Goal: Task Accomplishment & Management: Manage account settings

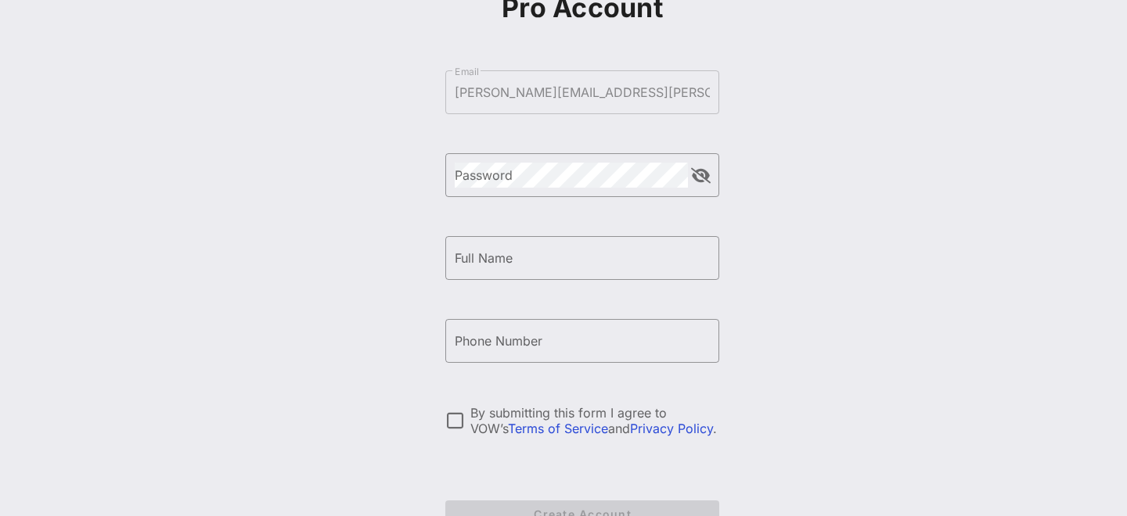
scroll to position [243, 0]
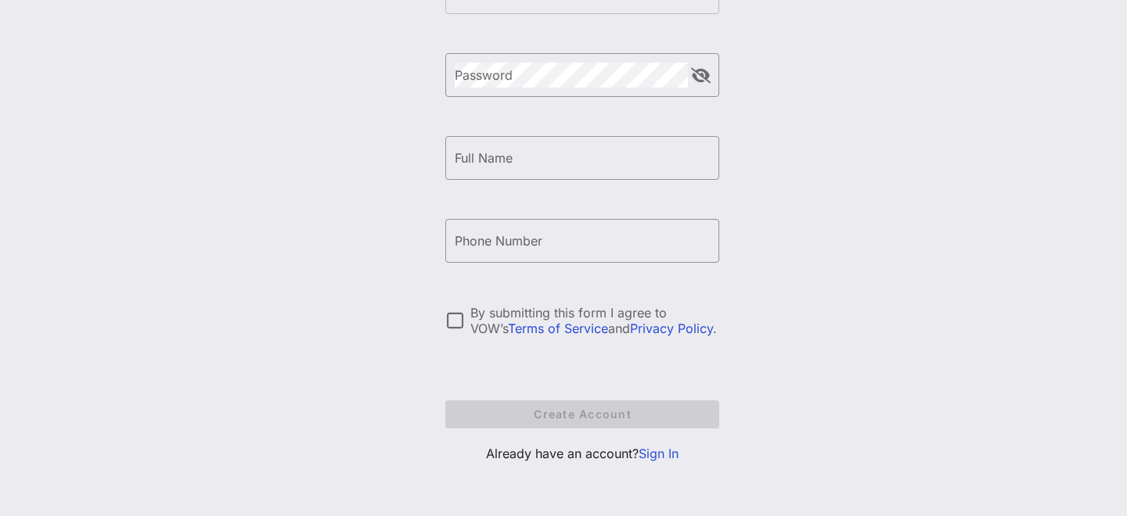
click at [654, 450] on link "Sign In" at bounding box center [659, 454] width 40 height 16
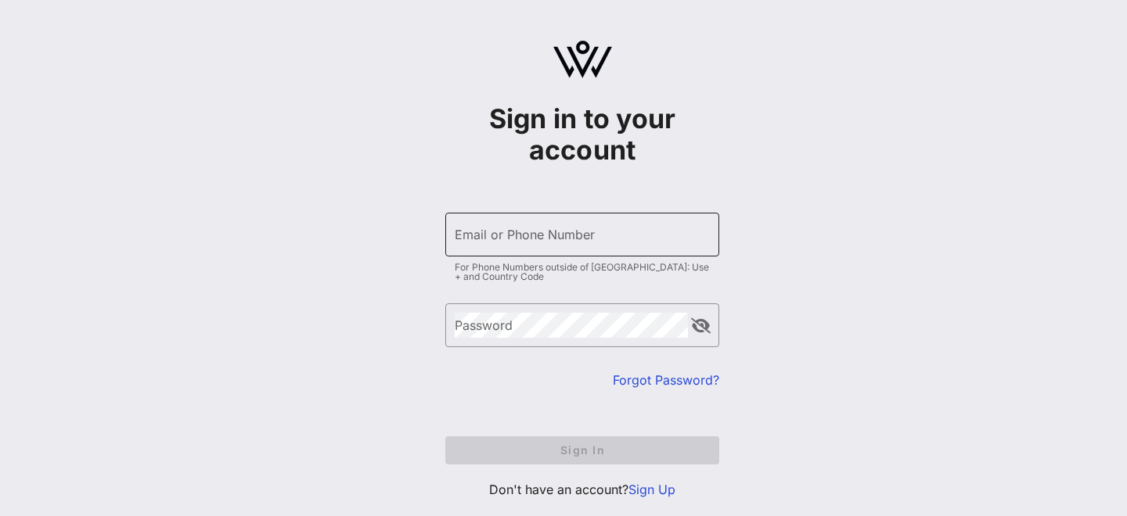
click at [537, 228] on input "Email or Phone Number" at bounding box center [582, 234] width 255 height 25
type input "[PERSON_NAME][EMAIL_ADDRESS][PERSON_NAME][DOMAIN_NAME]"
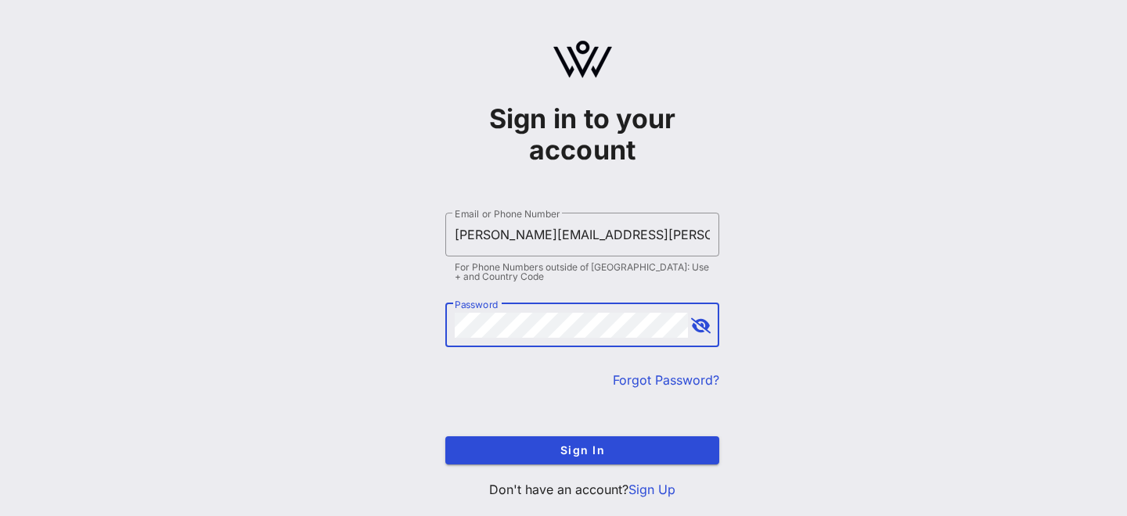
click at [696, 325] on button "append icon" at bounding box center [701, 326] width 20 height 16
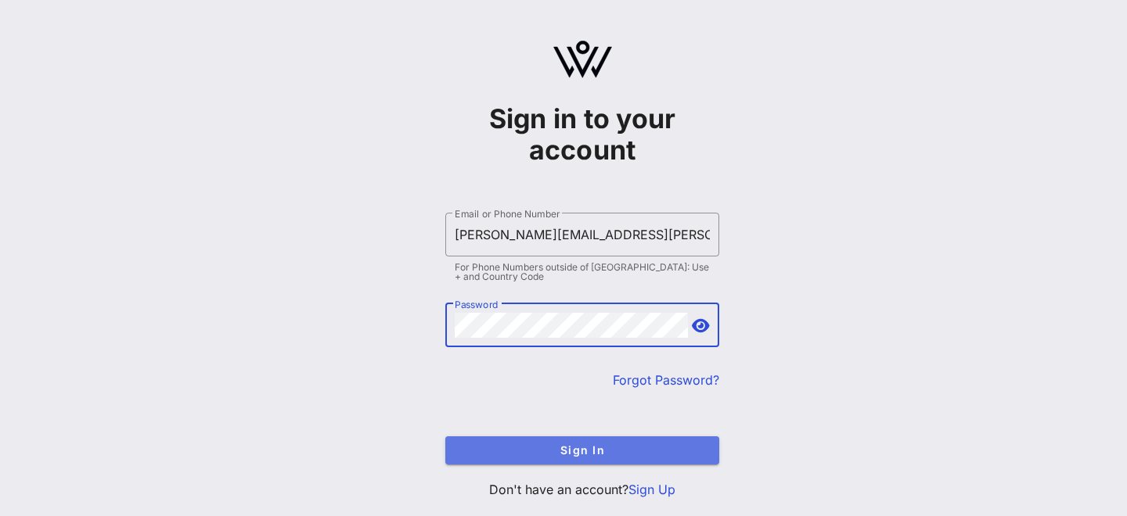
click at [513, 451] on span "Sign In" at bounding box center [582, 450] width 249 height 13
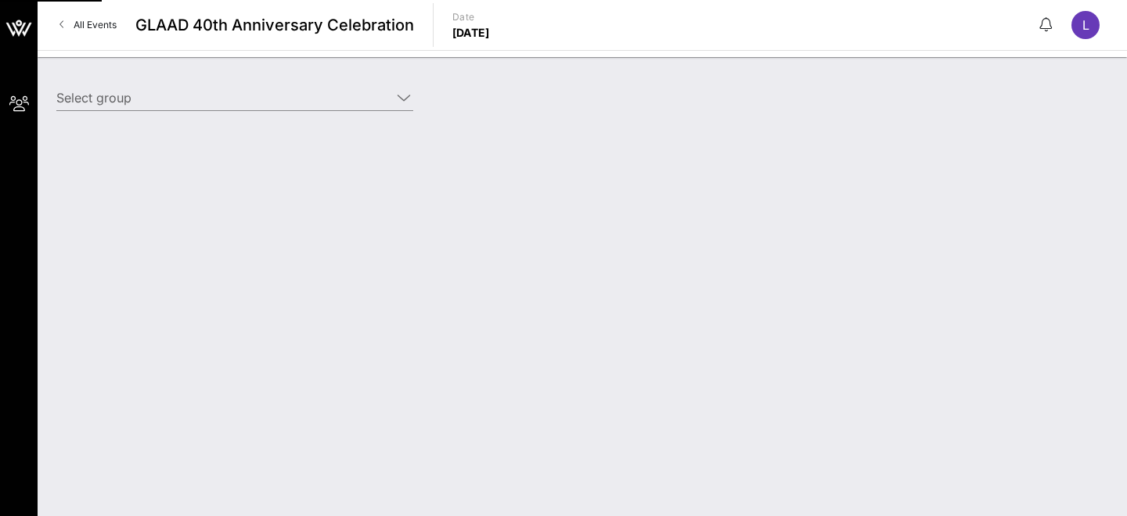
type input "[PERSON_NAME] ([PERSON_NAME]) [[PERSON_NAME], [PERSON_NAME][EMAIL_ADDRESS][PERS…"
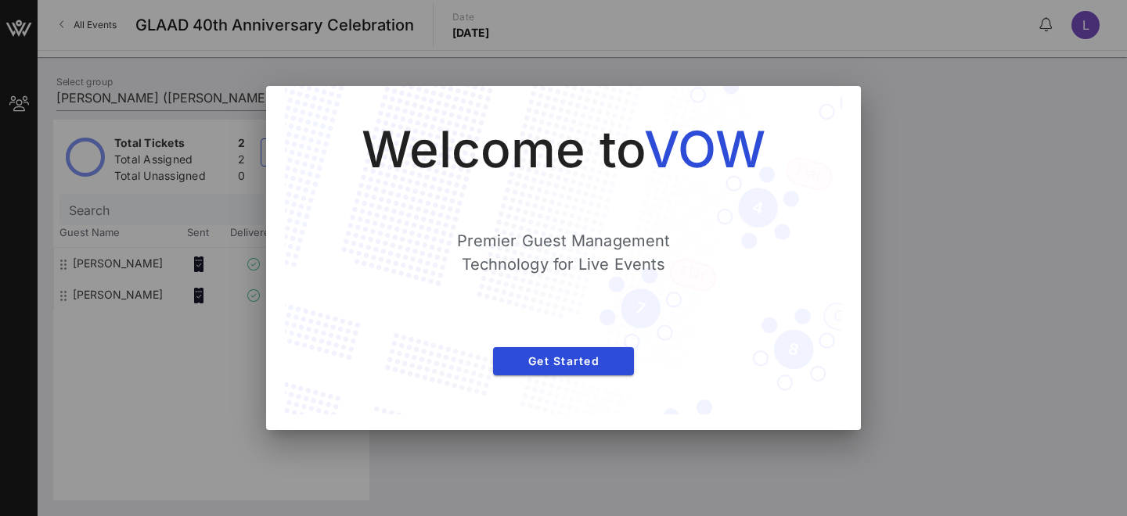
click at [425, 422] on div "Welcome to VOW Premier Guest Management Technology for Live Events Get Started" at bounding box center [563, 258] width 595 height 344
click at [374, 474] on div at bounding box center [563, 258] width 1127 height 516
click at [543, 349] on button "Get Started" at bounding box center [563, 361] width 141 height 28
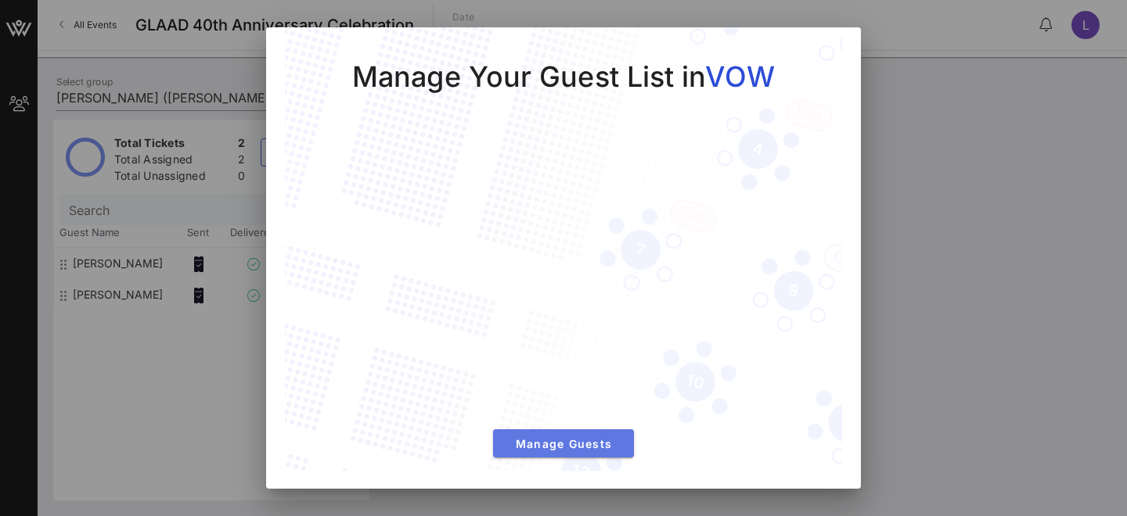
click at [518, 437] on span "Manage Guests" at bounding box center [563, 443] width 116 height 13
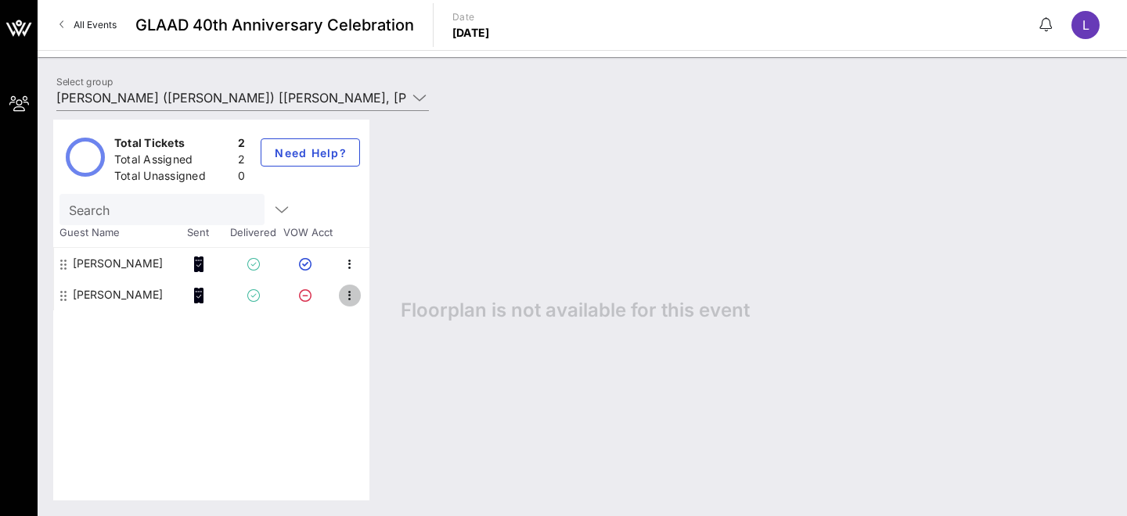
click at [353, 291] on icon "button" at bounding box center [349, 295] width 19 height 19
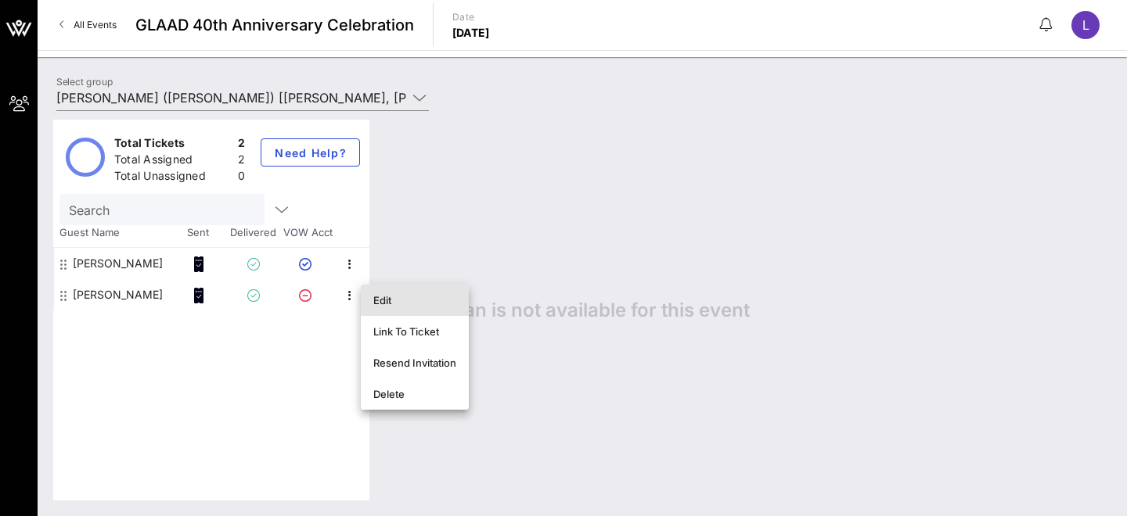
click at [373, 298] on div "Edit" at bounding box center [414, 300] width 83 height 13
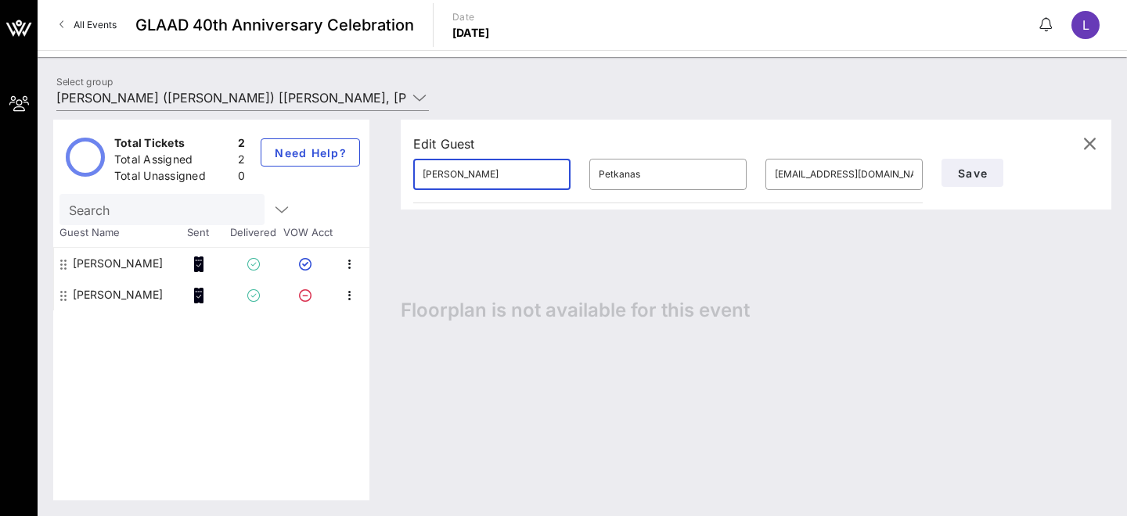
click at [450, 172] on input "[PERSON_NAME]" at bounding box center [492, 174] width 138 height 25
type input "[PERSON_NAME]"
click at [980, 173] on span "Save" at bounding box center [972, 173] width 31 height 13
